Goal: Task Accomplishment & Management: Use online tool/utility

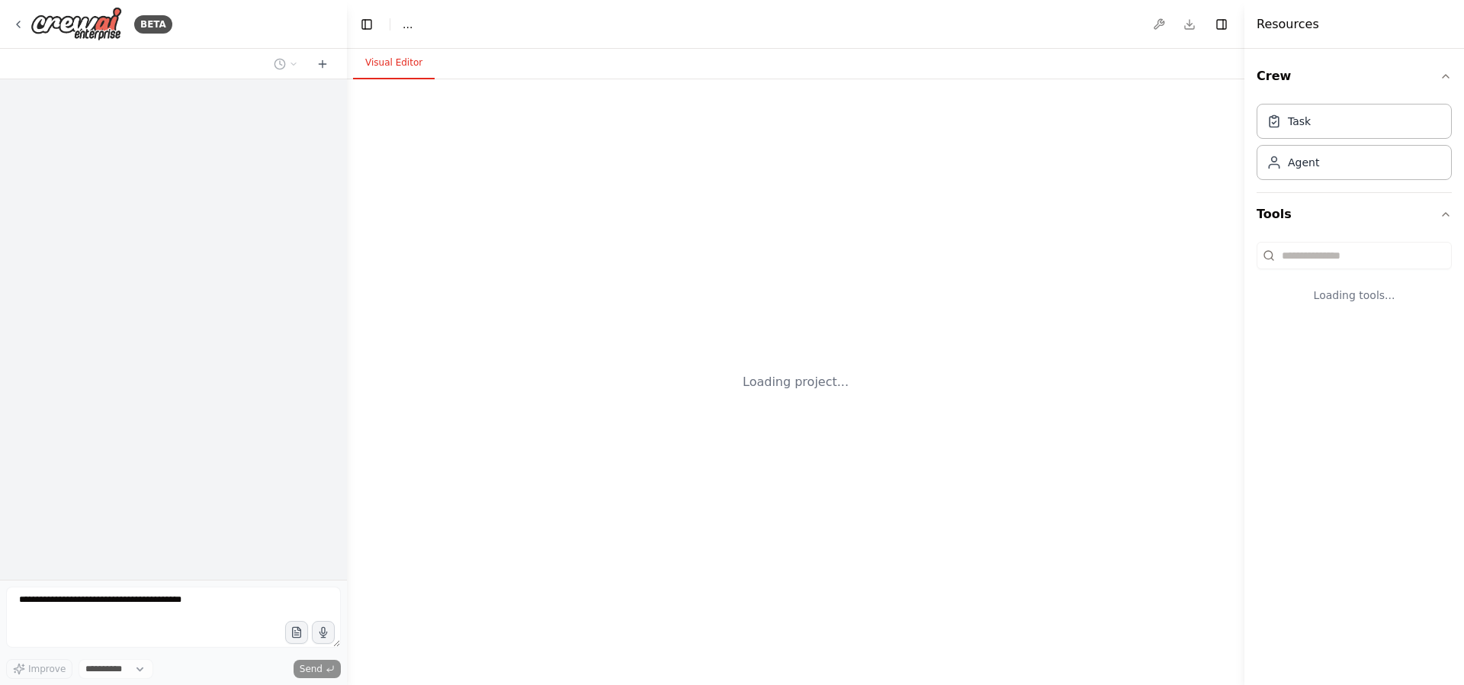
select select "****"
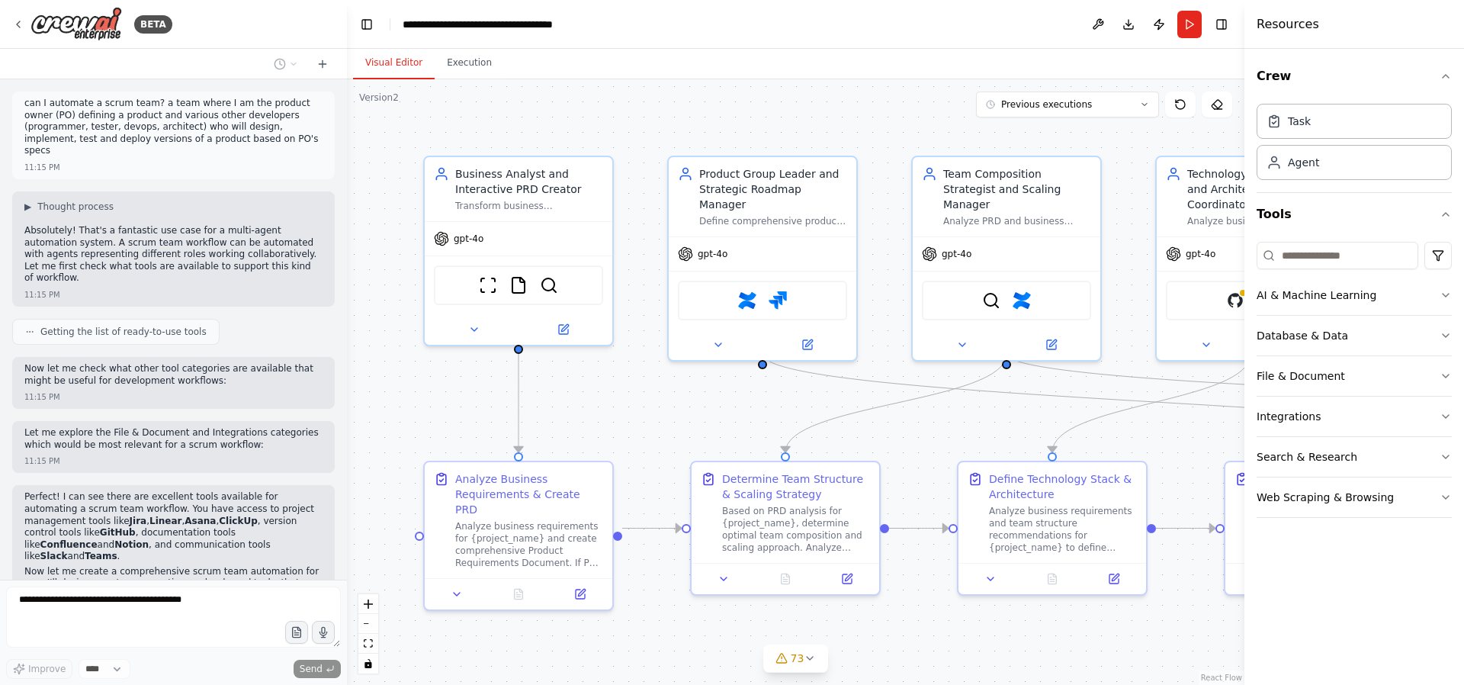
scroll to position [145756, 0]
